Goal: Transaction & Acquisition: Purchase product/service

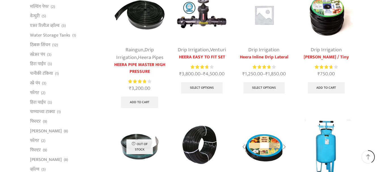
scroll to position [198, 0]
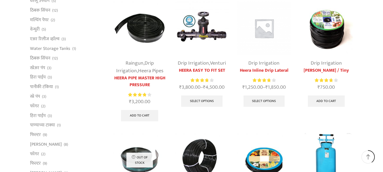
click at [330, 63] on link "Drip Irrigation" at bounding box center [326, 63] width 31 height 9
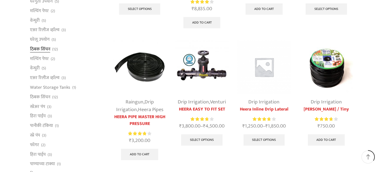
scroll to position [170, 0]
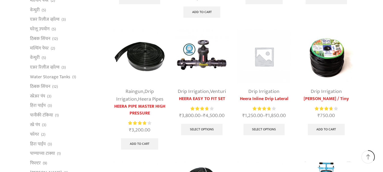
click at [322, 67] on img at bounding box center [326, 57] width 54 height 54
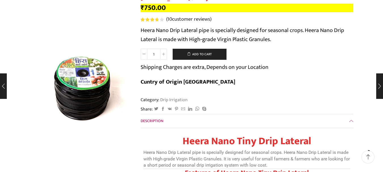
scroll to position [57, 0]
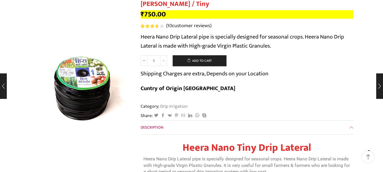
click at [163, 61] on icon at bounding box center [163, 60] width 3 height 3
click at [146, 63] on span at bounding box center [144, 60] width 7 height 11
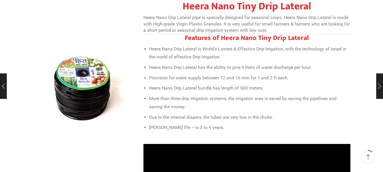
scroll to position [28, 0]
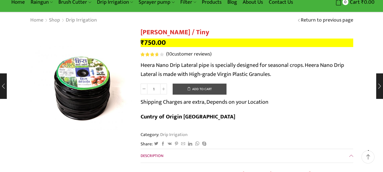
click at [204, 91] on button "Add to cart" at bounding box center [200, 89] width 54 height 11
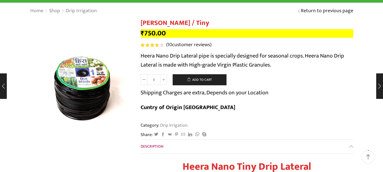
scroll to position [0, 0]
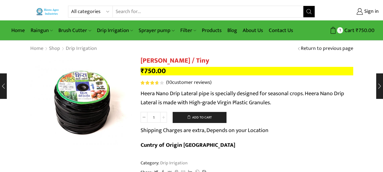
click at [164, 119] on icon at bounding box center [163, 117] width 3 height 3
click at [145, 118] on icon at bounding box center [144, 117] width 3 height 3
type input "1"
click at [202, 115] on button "Add to cart" at bounding box center [200, 117] width 54 height 11
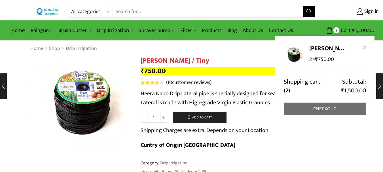
click at [328, 106] on link "Checkout" at bounding box center [325, 109] width 82 height 13
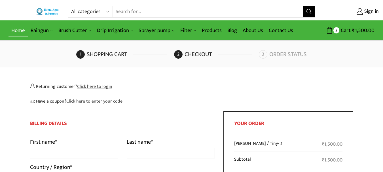
click at [20, 31] on link "Home" at bounding box center [18, 30] width 19 height 13
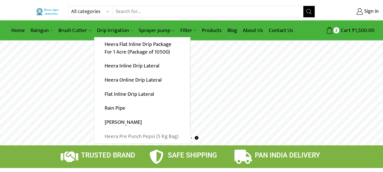
click at [161, 137] on link "Heera Pre Punch Pepsi (5 Kg Bag)" at bounding box center [142, 136] width 96 height 14
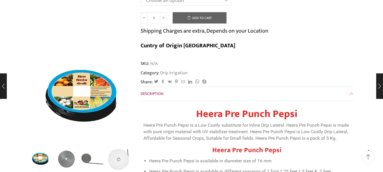
scroll to position [85, 0]
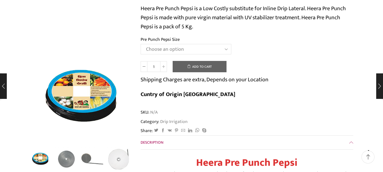
click at [189, 49] on select "Choose an option Heera Pre Punch Pepsi (1 Foot) Heera Pre Punch Pepsi (1.25 Fee…" at bounding box center [186, 49] width 91 height 10
click at [141, 44] on select "Choose an option Heera Pre Punch Pepsi (1 Foot) Heera Pre Punch Pepsi (1.25 Fee…" at bounding box center [186, 49] width 91 height 10
select select "Heera Pre Punch Pepsi (1.25 Feet)"
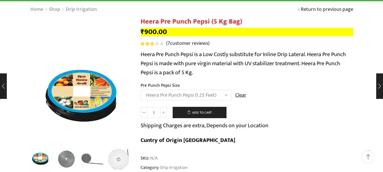
scroll to position [28, 0]
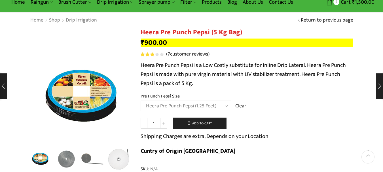
click at [164, 120] on span at bounding box center [163, 123] width 7 height 11
type input "2"
click at [206, 125] on button "Add to cart" at bounding box center [200, 123] width 54 height 11
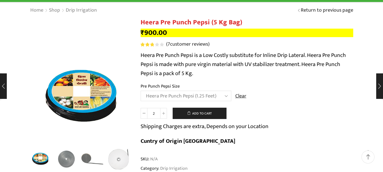
scroll to position [0, 0]
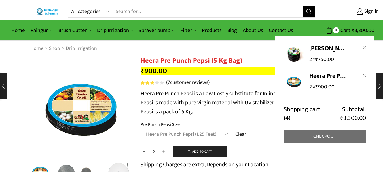
click at [327, 137] on link "Checkout" at bounding box center [325, 136] width 82 height 13
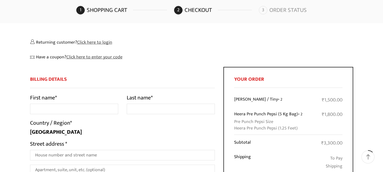
scroll to position [57, 0]
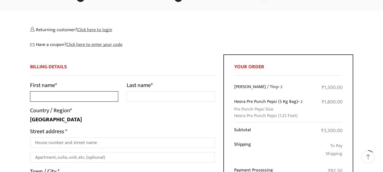
click at [93, 96] on input "First name *" at bounding box center [74, 96] width 88 height 10
type input "Hiraman Arjun Malekar"
type input "AP-Khedale -117,"
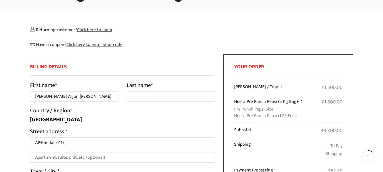
type input "Tal- Dindori"
type input "NASHIK"
select select "MH"
type input "422202"
type input "09673433392"
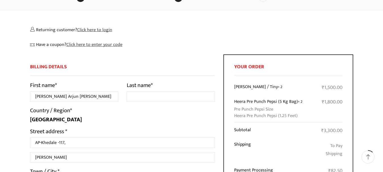
type input "hiraman.malekar33@rediffmail.com"
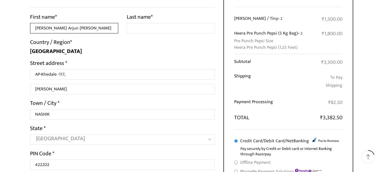
scroll to position [0, 0]
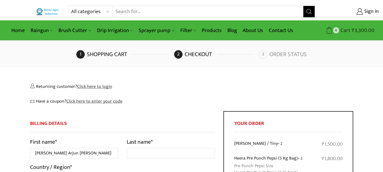
click at [330, 32] on icon at bounding box center [329, 30] width 7 height 7
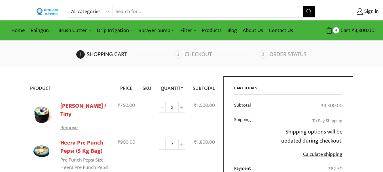
click at [67, 124] on link "Remove" at bounding box center [85, 127] width 50 height 7
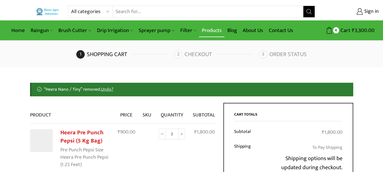
click at [205, 30] on link "Products" at bounding box center [212, 30] width 26 height 13
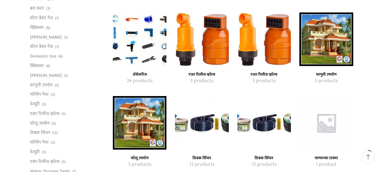
scroll to position [57, 0]
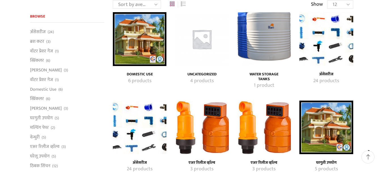
click at [328, 40] on img "Visit product category अ‍ॅसेसरीज" at bounding box center [326, 39] width 54 height 54
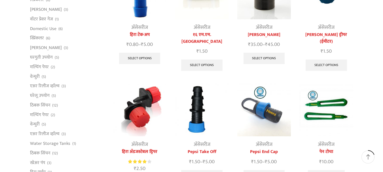
scroll to position [113, 0]
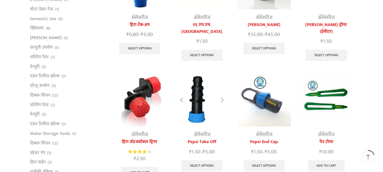
click at [197, 99] on img at bounding box center [202, 100] width 54 height 54
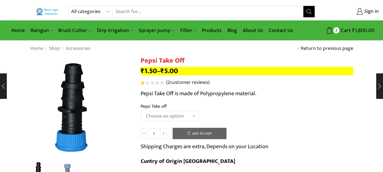
click at [182, 114] on select "Choose an option 12MM 16MM 20MM" at bounding box center [170, 116] width 58 height 10
click at [141, 111] on select "Choose an option 12MM 16MM 20MM" at bounding box center [170, 116] width 58 height 10
select select "16MM"
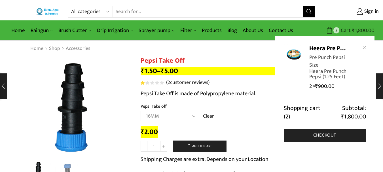
click at [327, 30] on icon at bounding box center [329, 30] width 7 height 7
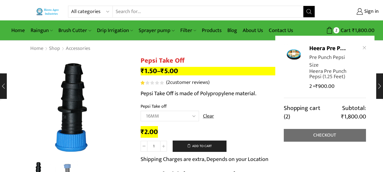
click at [320, 129] on link "Checkout" at bounding box center [325, 135] width 82 height 13
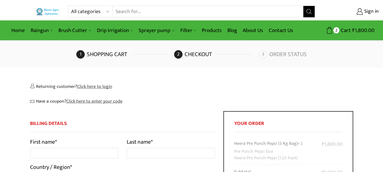
select select "MH"
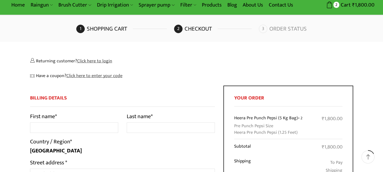
scroll to position [85, 0]
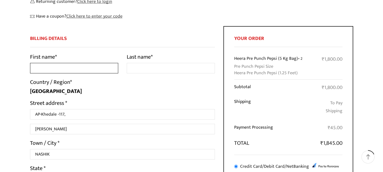
click at [54, 69] on input "First name *" at bounding box center [74, 68] width 88 height 10
type input "[PERSON_NAME] Arjun [PERSON_NAME]"
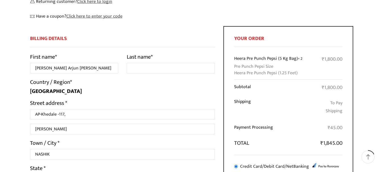
type input "09673433392"
type input "[PERSON_NAME][EMAIL_ADDRESS][DOMAIN_NAME]"
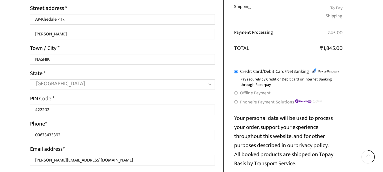
scroll to position [179, 0]
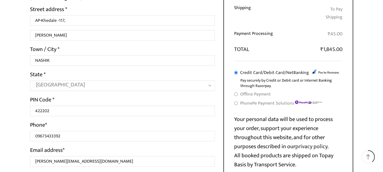
click at [235, 95] on input "Offline Payment" at bounding box center [236, 94] width 4 height 4
radio input "true"
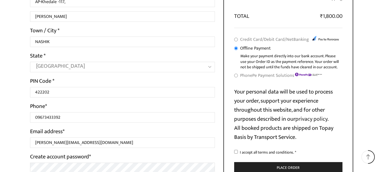
scroll to position [236, 0]
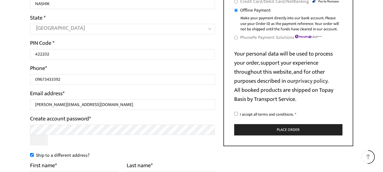
click at [237, 114] on input "I accept all terms and conditions. *" at bounding box center [236, 114] width 4 height 4
checkbox input "true"
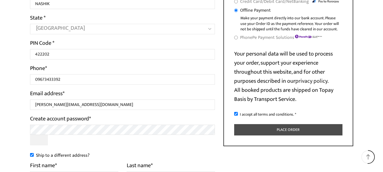
click at [287, 129] on button "Place order" at bounding box center [288, 130] width 108 height 12
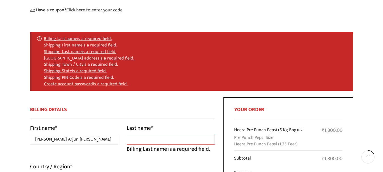
scroll to position [89, 0]
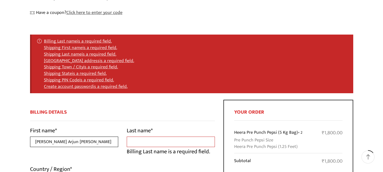
click at [95, 141] on input "Hiraman Arjun Malekar" at bounding box center [74, 142] width 88 height 10
type input "Hiraman"
click at [160, 147] on p "Billing Last name is a required field." at bounding box center [171, 151] width 88 height 9
click at [159, 144] on input "Last name *" at bounding box center [171, 142] width 88 height 10
type input "Malekar"
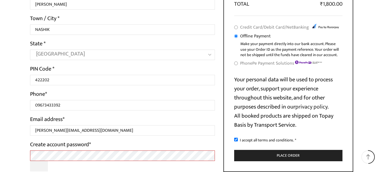
scroll to position [316, 0]
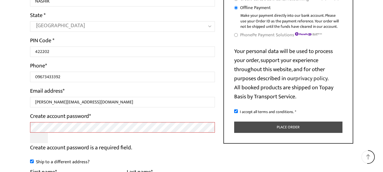
click at [297, 130] on button "Place order" at bounding box center [288, 128] width 108 height 12
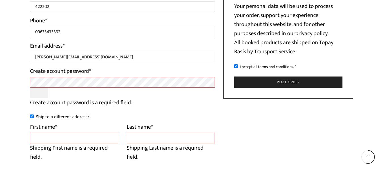
scroll to position [344, 0]
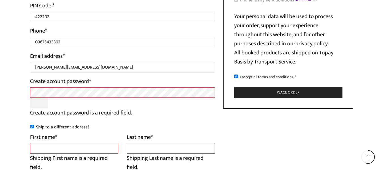
click at [32, 128] on input "Ship to a different address?" at bounding box center [32, 127] width 4 height 4
checkbox input "false"
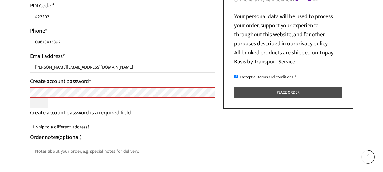
click at [279, 92] on button "Place order" at bounding box center [288, 93] width 108 height 12
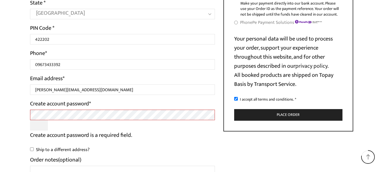
scroll to position [287, 0]
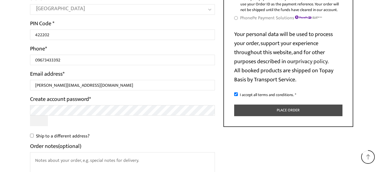
click at [288, 109] on button "Place order" at bounding box center [288, 111] width 108 height 12
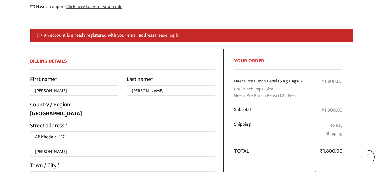
scroll to position [89, 0]
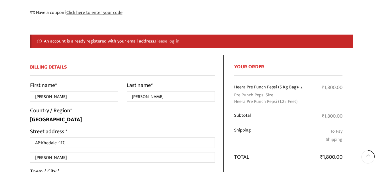
click at [164, 41] on link "Please log in." at bounding box center [167, 40] width 25 height 7
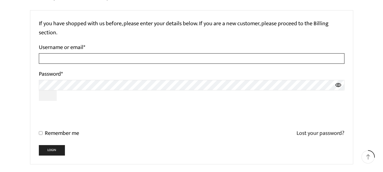
click at [103, 62] on input "Username or email *" at bounding box center [192, 58] width 306 height 10
type input "[PERSON_NAME][EMAIL_ADDRESS][DOMAIN_NAME]"
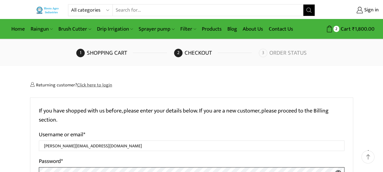
scroll to position [0, 0]
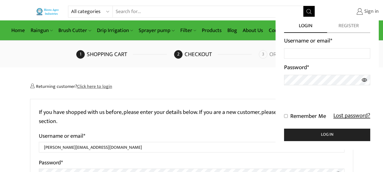
click at [366, 11] on span "Sign in" at bounding box center [371, 11] width 16 height 7
click at [315, 51] on input "Username or email *" at bounding box center [327, 53] width 86 height 10
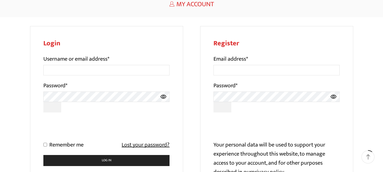
scroll to position [57, 0]
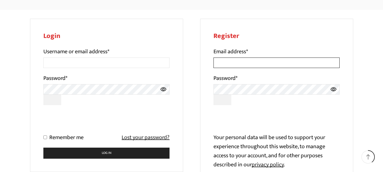
click at [254, 60] on input "Email address *" at bounding box center [276, 63] width 126 height 10
type input "[PERSON_NAME][EMAIL_ADDRESS][DOMAIN_NAME]"
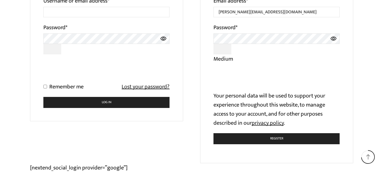
scroll to position [113, 0]
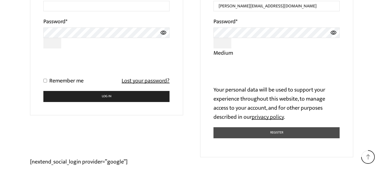
click at [286, 133] on button "Register" at bounding box center [276, 132] width 126 height 11
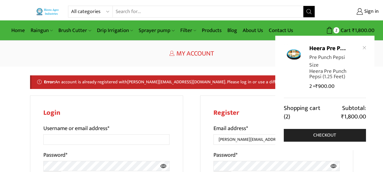
click at [333, 54] on dt "Pre Punch Pepsi Size" at bounding box center [332, 61] width 46 height 15
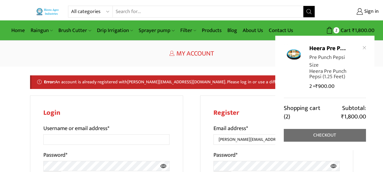
click at [323, 129] on link "Checkout" at bounding box center [325, 135] width 82 height 13
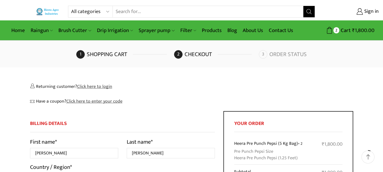
select select "MH"
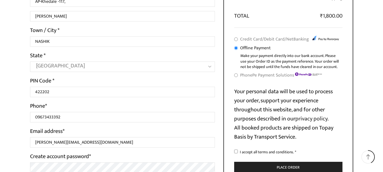
scroll to position [198, 0]
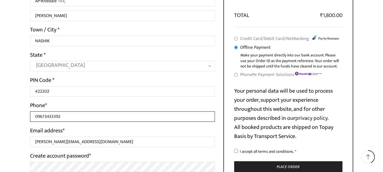
click at [91, 117] on input "09673433392" at bounding box center [122, 116] width 185 height 10
type input "0"
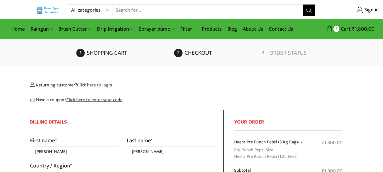
scroll to position [0, 0]
